Goal: Download file/media

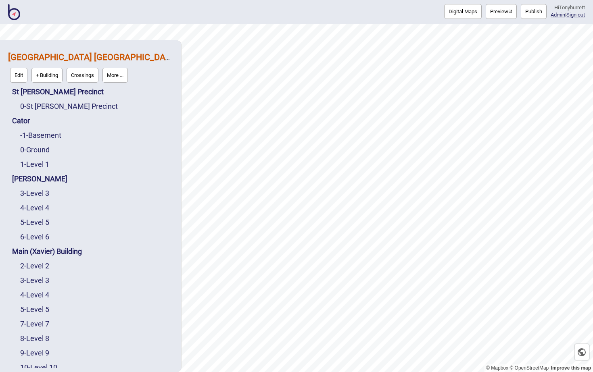
click at [9, 15] on img at bounding box center [14, 12] width 12 height 16
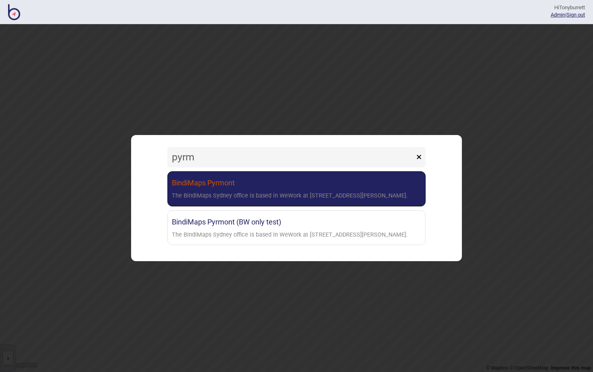
type input "pyrm"
click at [215, 199] on div "The BindiMaps Sydney office is based in WeWork at [STREET_ADDRESS][PERSON_NAME]." at bounding box center [290, 196] width 236 height 12
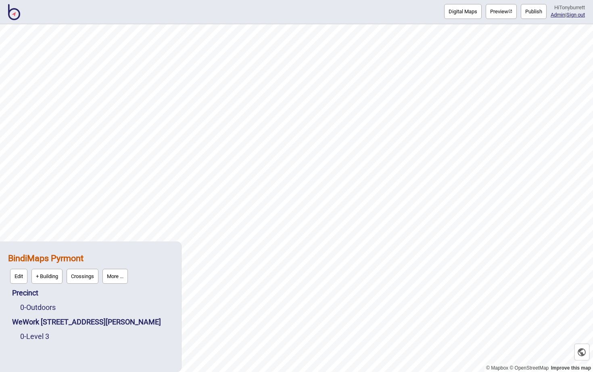
click at [464, 6] on button "Digital Maps" at bounding box center [462, 11] width 37 height 15
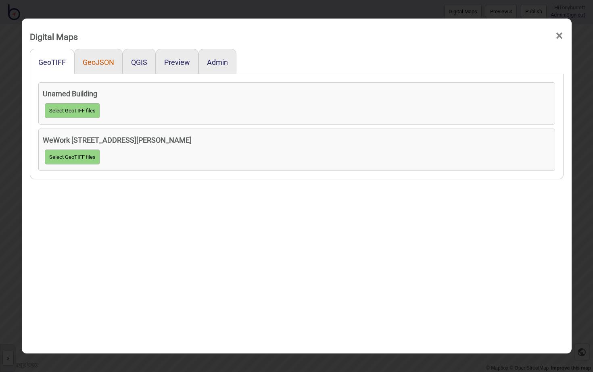
click at [111, 62] on button "GeoJSON" at bounding box center [98, 62] width 31 height 8
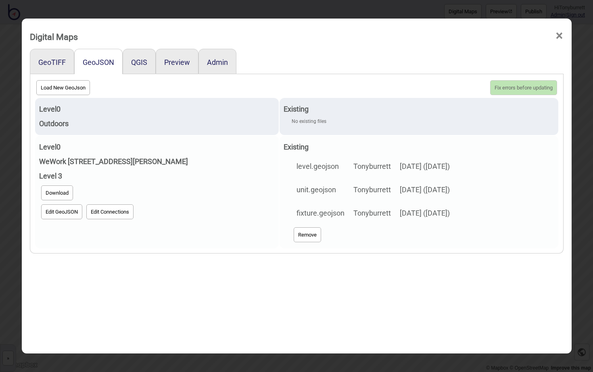
click at [58, 195] on button "Download" at bounding box center [57, 192] width 32 height 15
click at [63, 214] on button "Edit GeoJSON" at bounding box center [61, 211] width 41 height 15
